Goal: Task Accomplishment & Management: Use online tool/utility

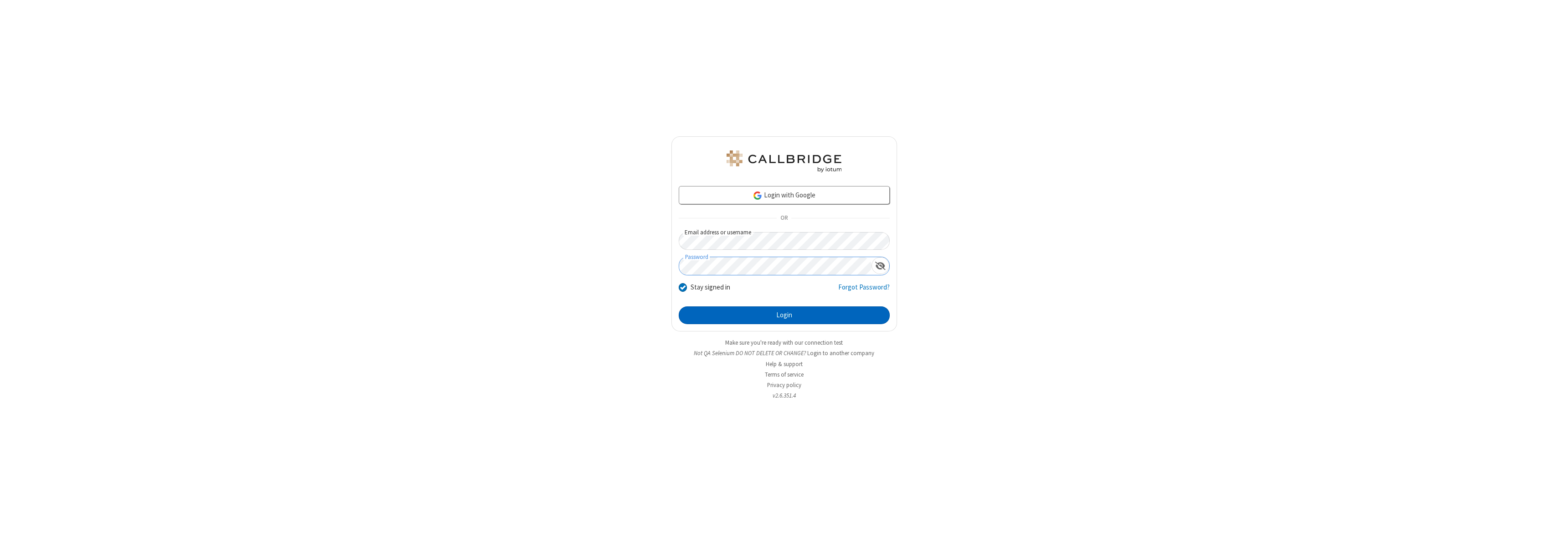
click at [784, 315] on button "Login" at bounding box center [784, 315] width 211 height 18
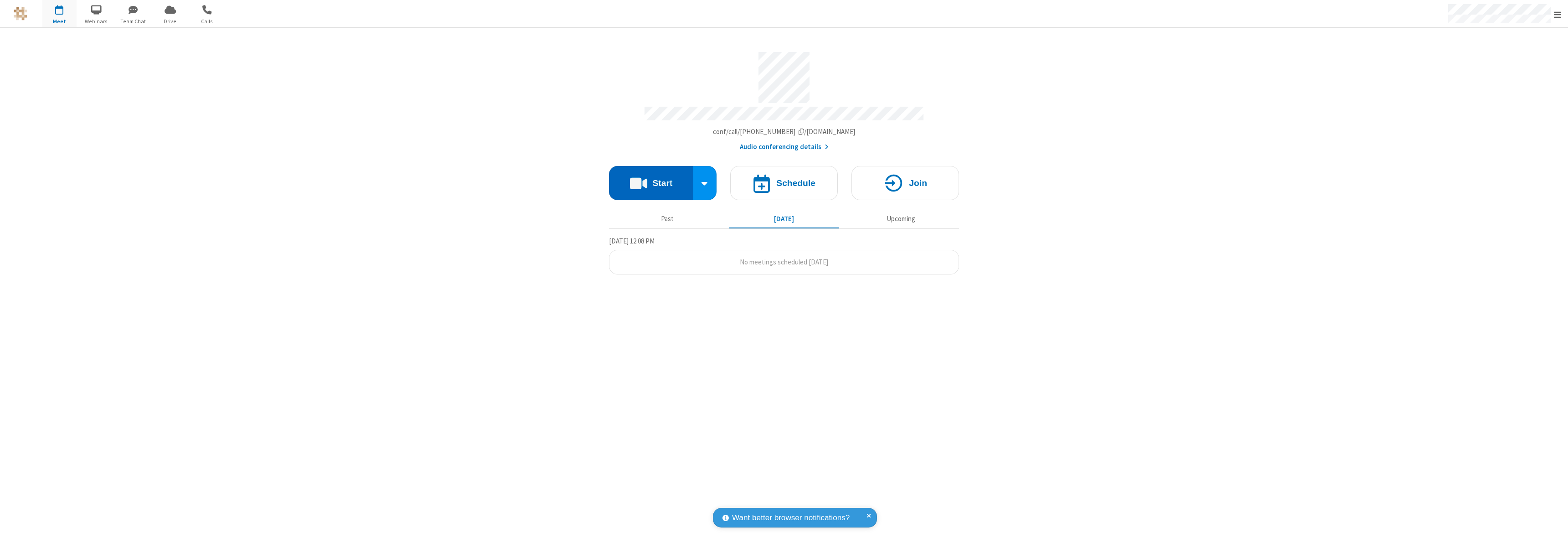
click at [651, 179] on button "Start" at bounding box center [651, 183] width 84 height 34
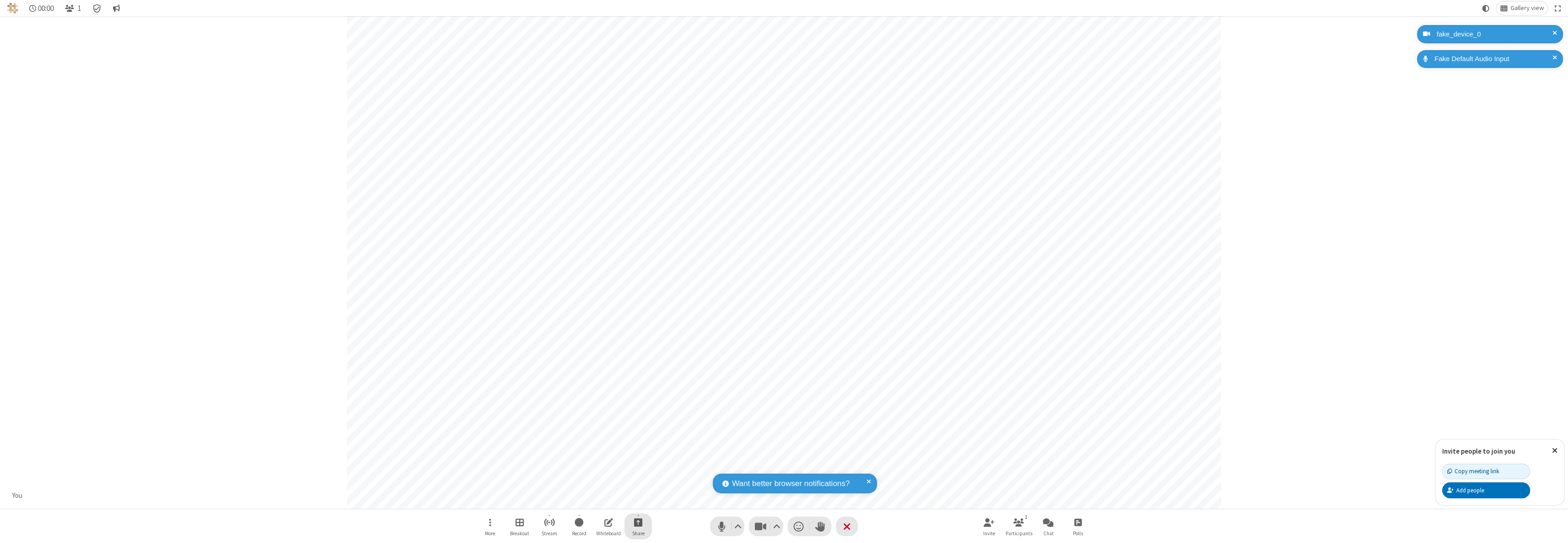
click at [638, 522] on span "Start sharing" at bounding box center [638, 522] width 8 height 12
click at [601, 500] on span "Share my screen" at bounding box center [601, 500] width 10 height 8
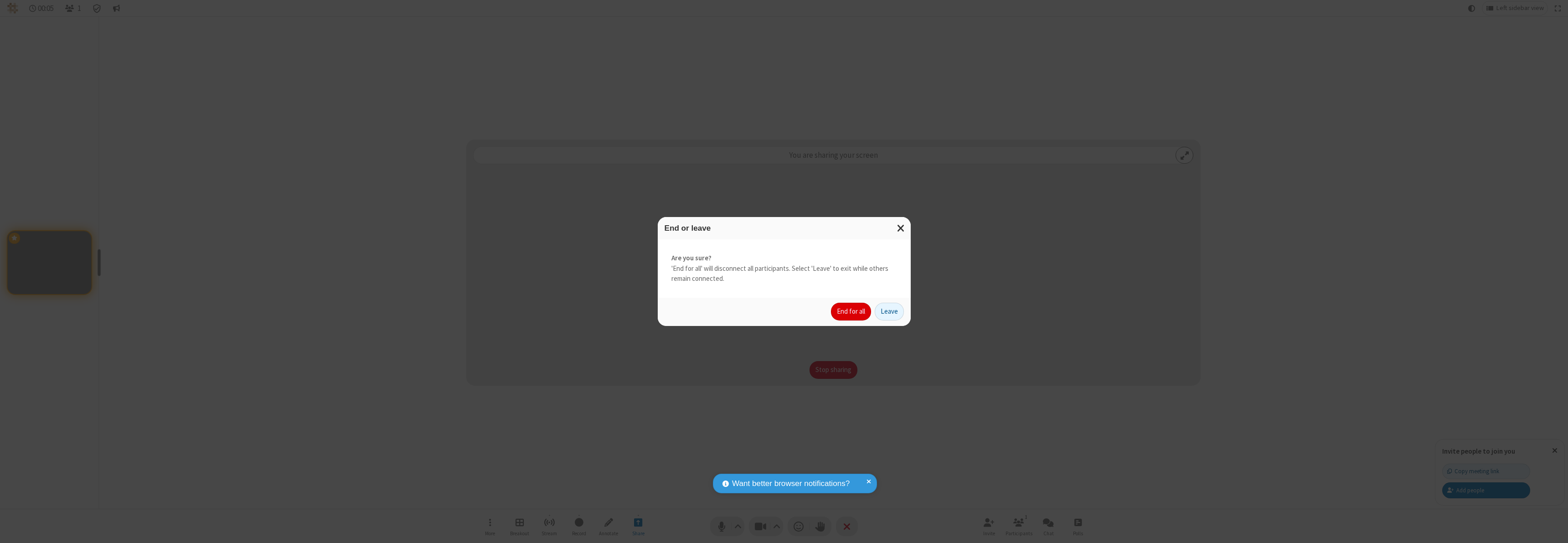
click at [851, 311] on button "End for all" at bounding box center [851, 311] width 40 height 18
